Goal: Information Seeking & Learning: Check status

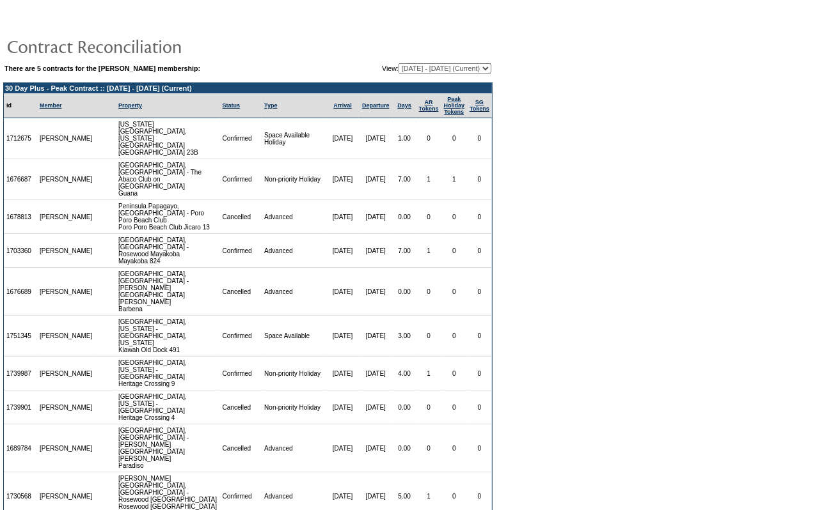
scroll to position [27, 0]
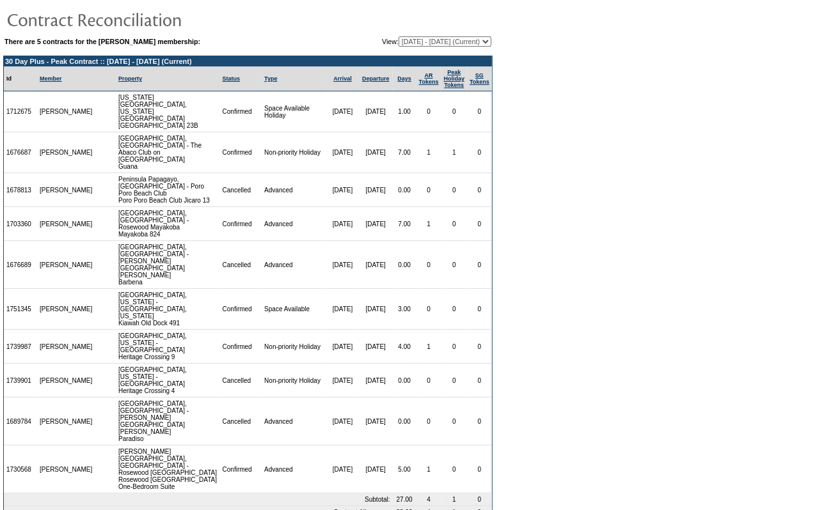
click at [453, 43] on select "[DATE] - [DATE] (Current) [DATE] - [DATE] [DATE] - [DATE] [DATE] - [DATE] [DATE…" at bounding box center [444, 41] width 93 height 10
select select "159757"
click at [398, 36] on select "06/20/24 - 11/30/25 (Current) 12/01/25 - 11/30/26 12/01/26 - 11/30/27 12/01/27 …" at bounding box center [444, 41] width 93 height 10
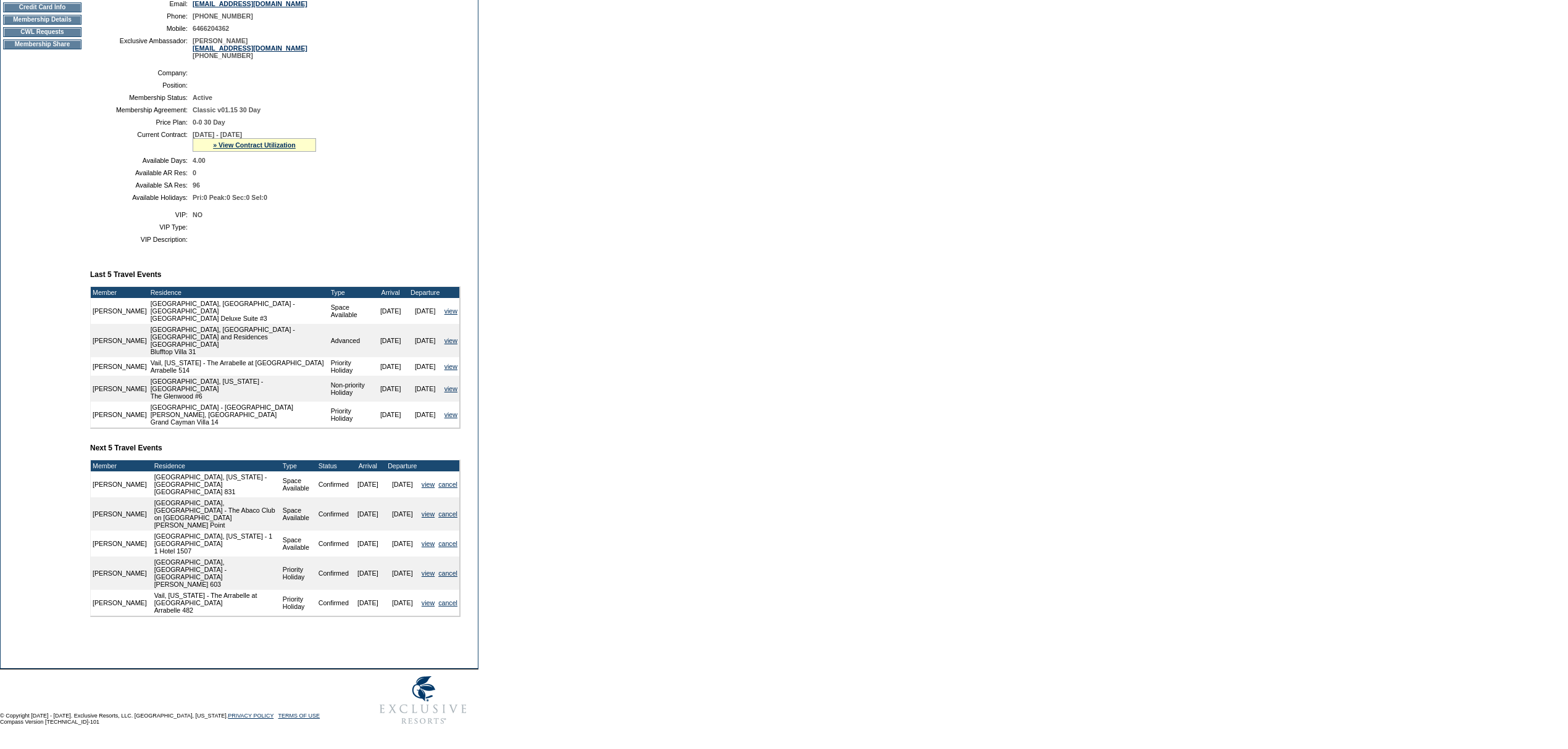
scroll to position [52, 0]
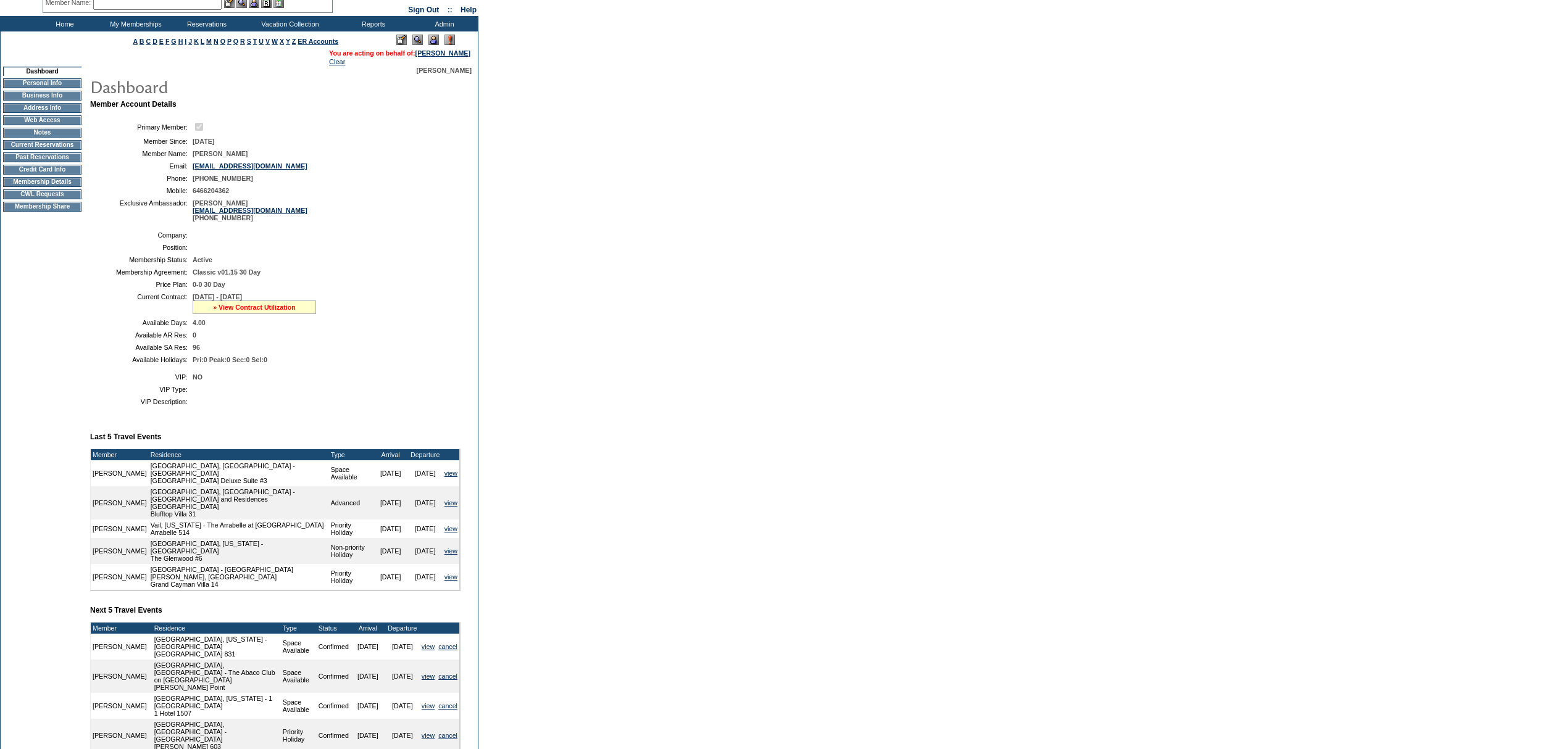
click at [243, 311] on link "» View Contract Utilization" at bounding box center [255, 308] width 83 height 8
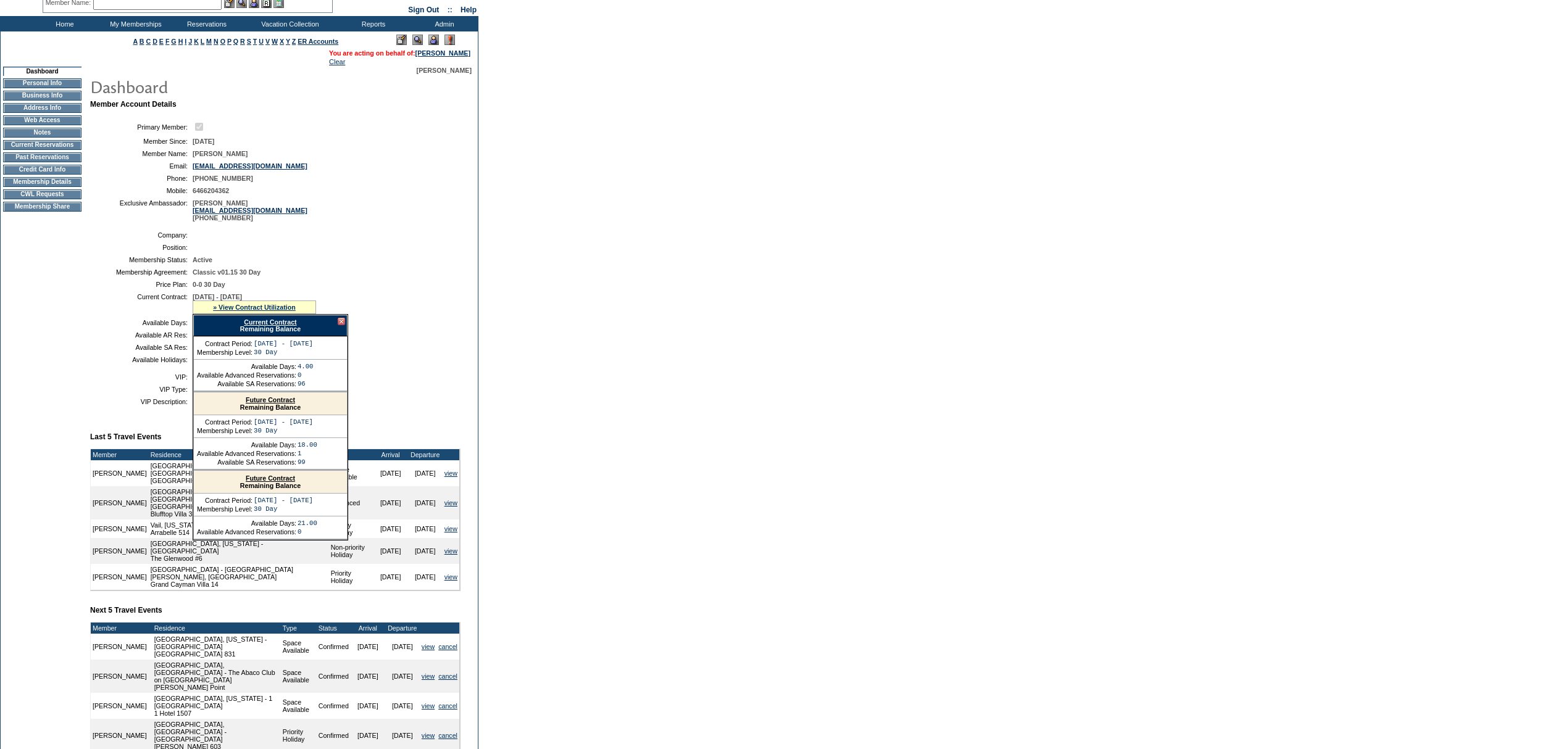
click at [248, 337] on div "Current Contract Remaining Balance" at bounding box center [270, 325] width 154 height 21
click at [250, 326] on link "Current Contract" at bounding box center [270, 322] width 52 height 8
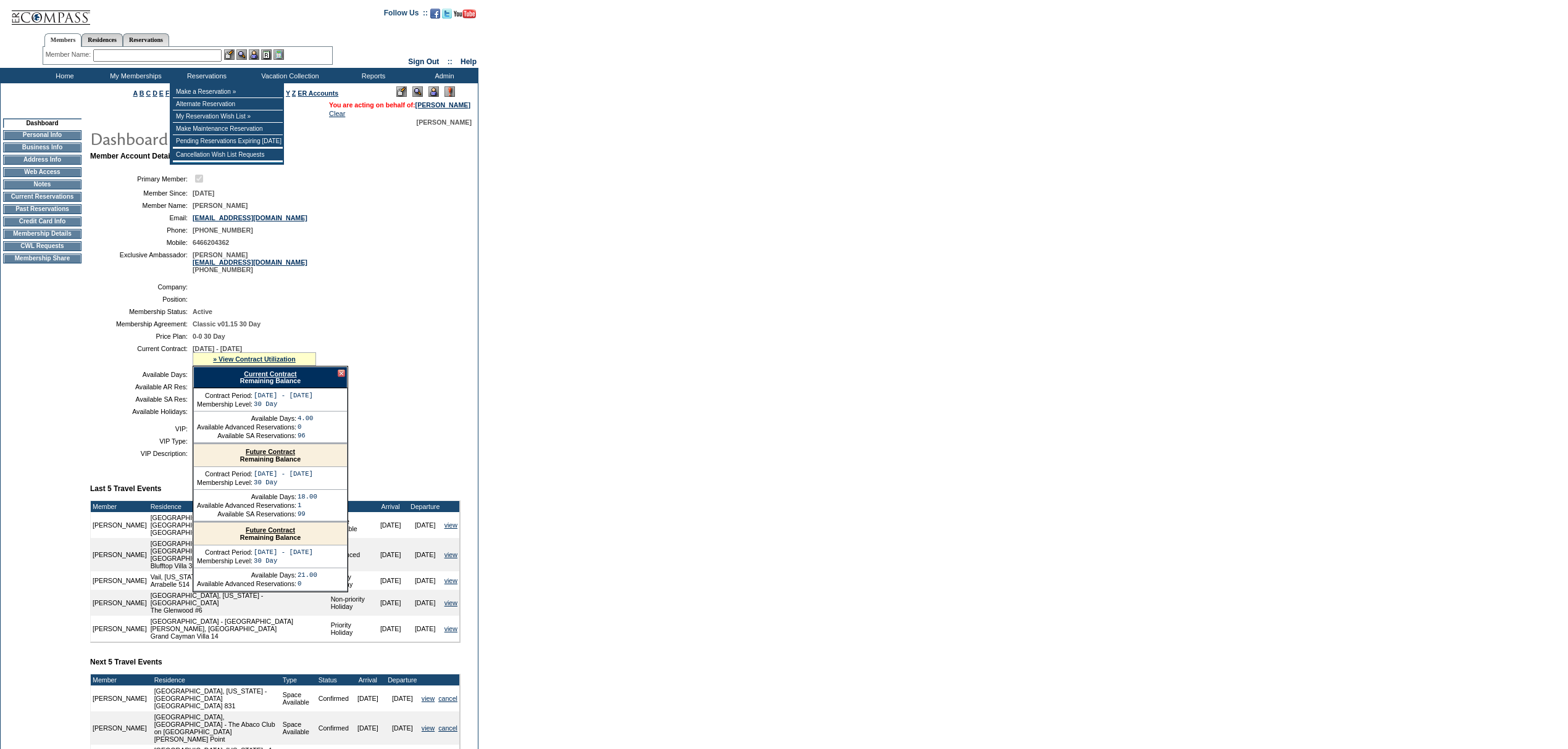
click at [146, 55] on input "text" at bounding box center [157, 55] width 128 height 13
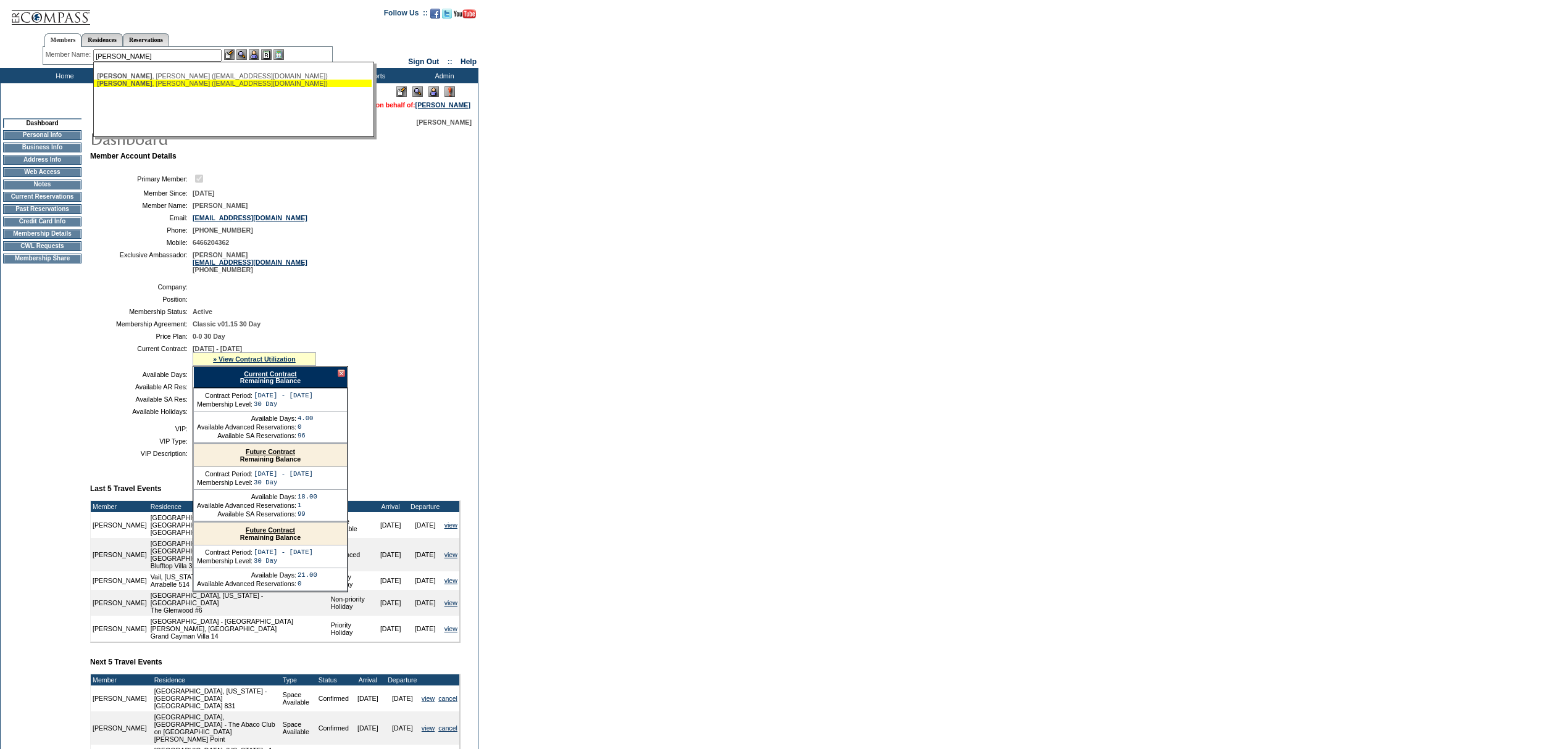
click at [141, 87] on div "Cassedy , John (johncassedy@icloud.com)" at bounding box center [232, 84] width 271 height 8
type input "Cassedy, John (johncassedy@icloud.com)"
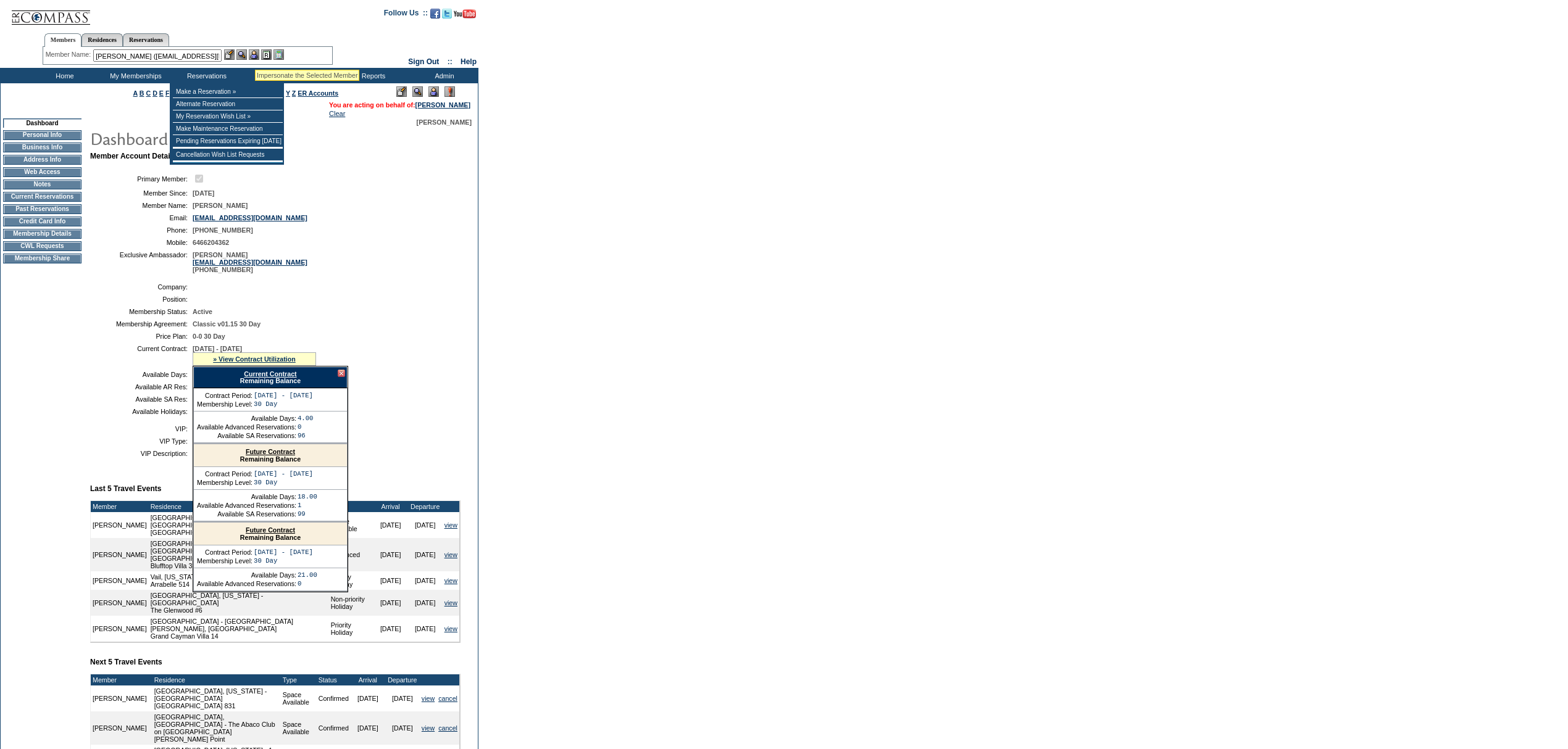
click at [252, 54] on img at bounding box center [254, 54] width 11 height 11
click at [245, 54] on img at bounding box center [241, 54] width 11 height 11
